Goal: Register for event/course

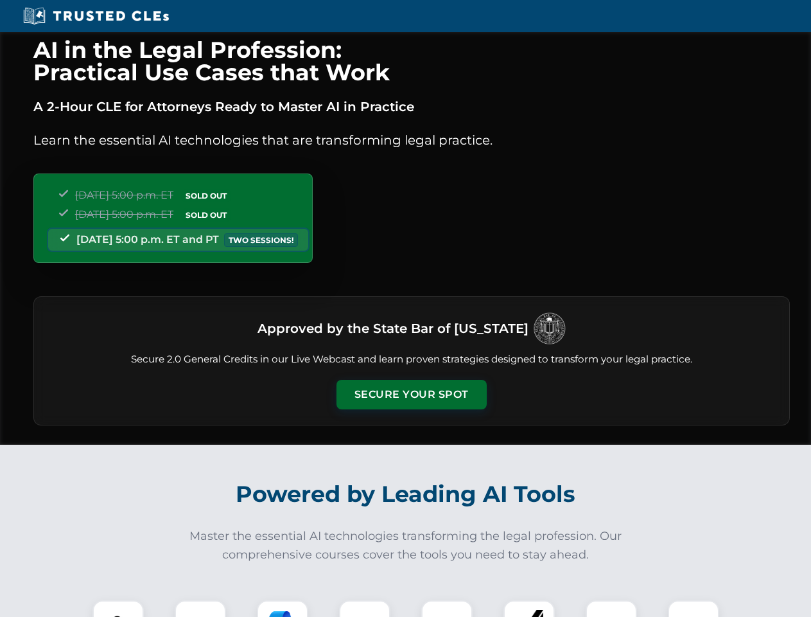
click at [411, 394] on button "Secure Your Spot" at bounding box center [412, 395] width 150 height 30
click at [118, 608] on img at bounding box center [118, 625] width 37 height 37
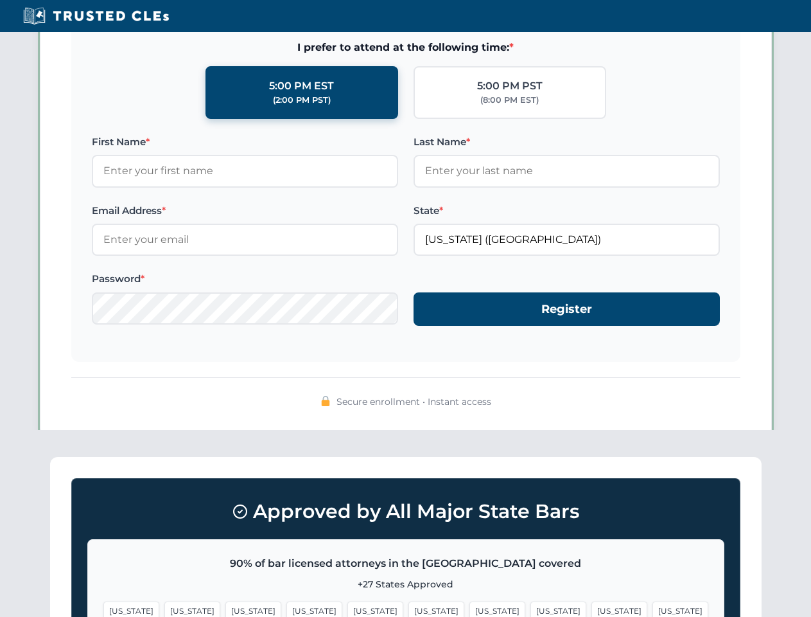
click at [469, 608] on span "[US_STATE]" at bounding box center [497, 610] width 56 height 19
click at [591, 608] on span "[US_STATE]" at bounding box center [619, 610] width 56 height 19
